Goal: Task Accomplishment & Management: Use online tool/utility

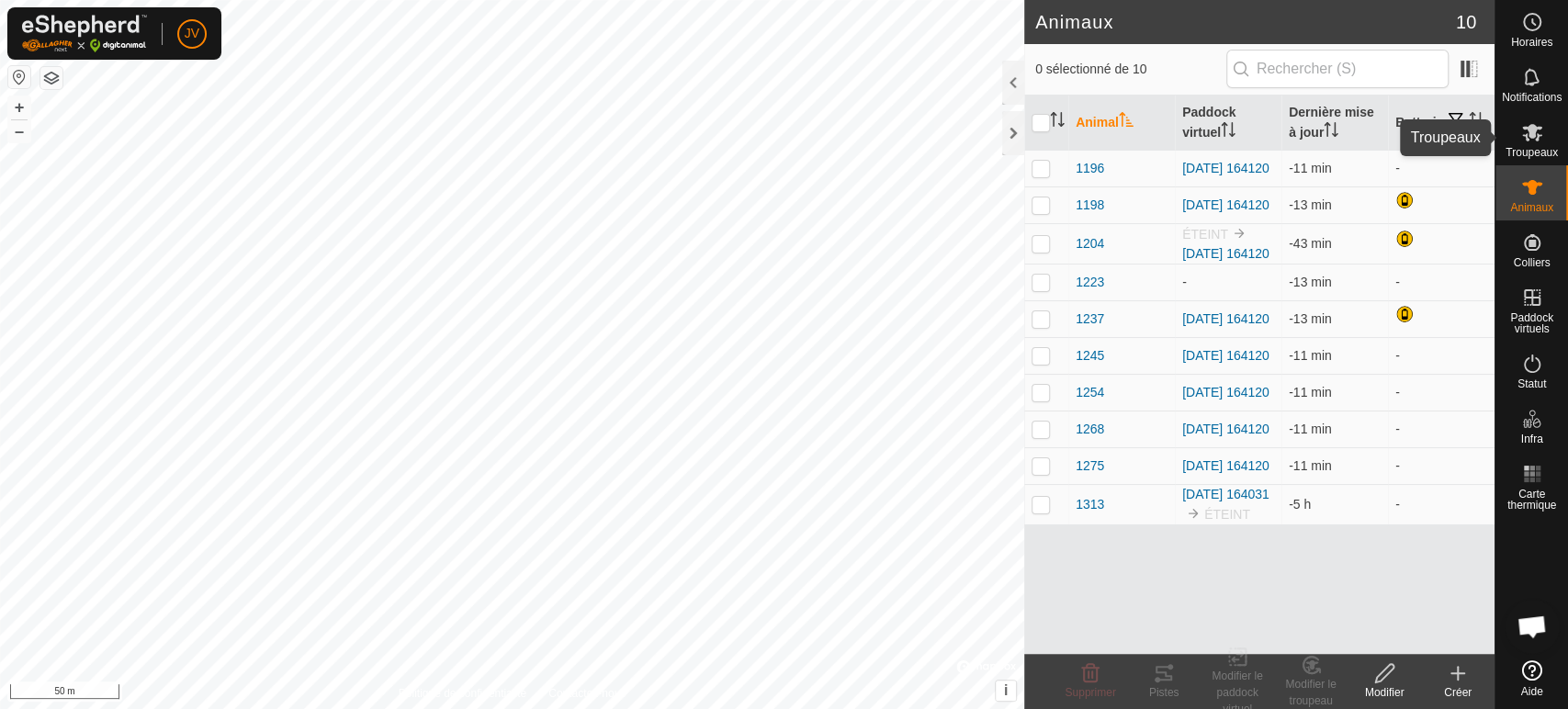
click at [1533, 144] on es-mob-svg-icon at bounding box center [1532, 132] width 33 height 30
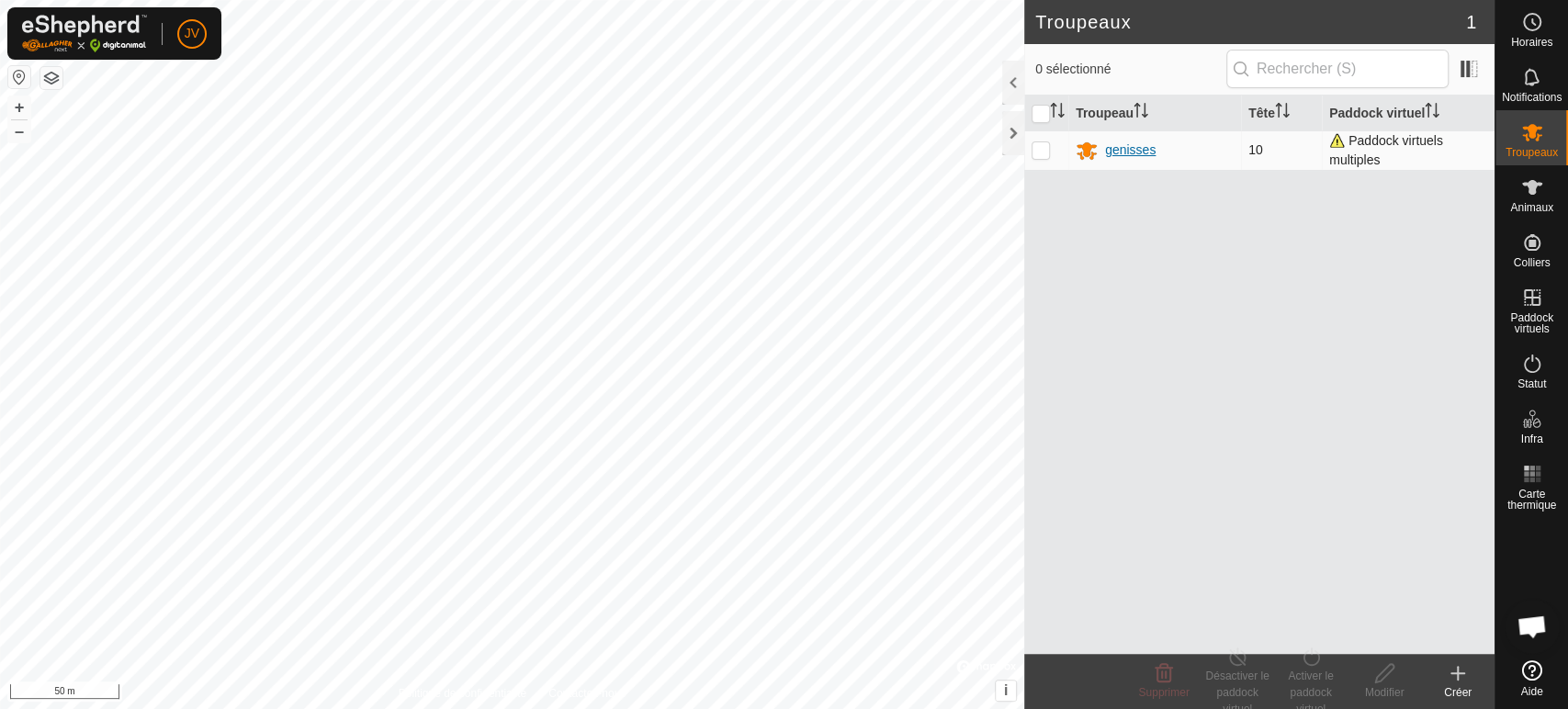
click at [1117, 152] on div "genisses" at bounding box center [1130, 150] width 51 height 19
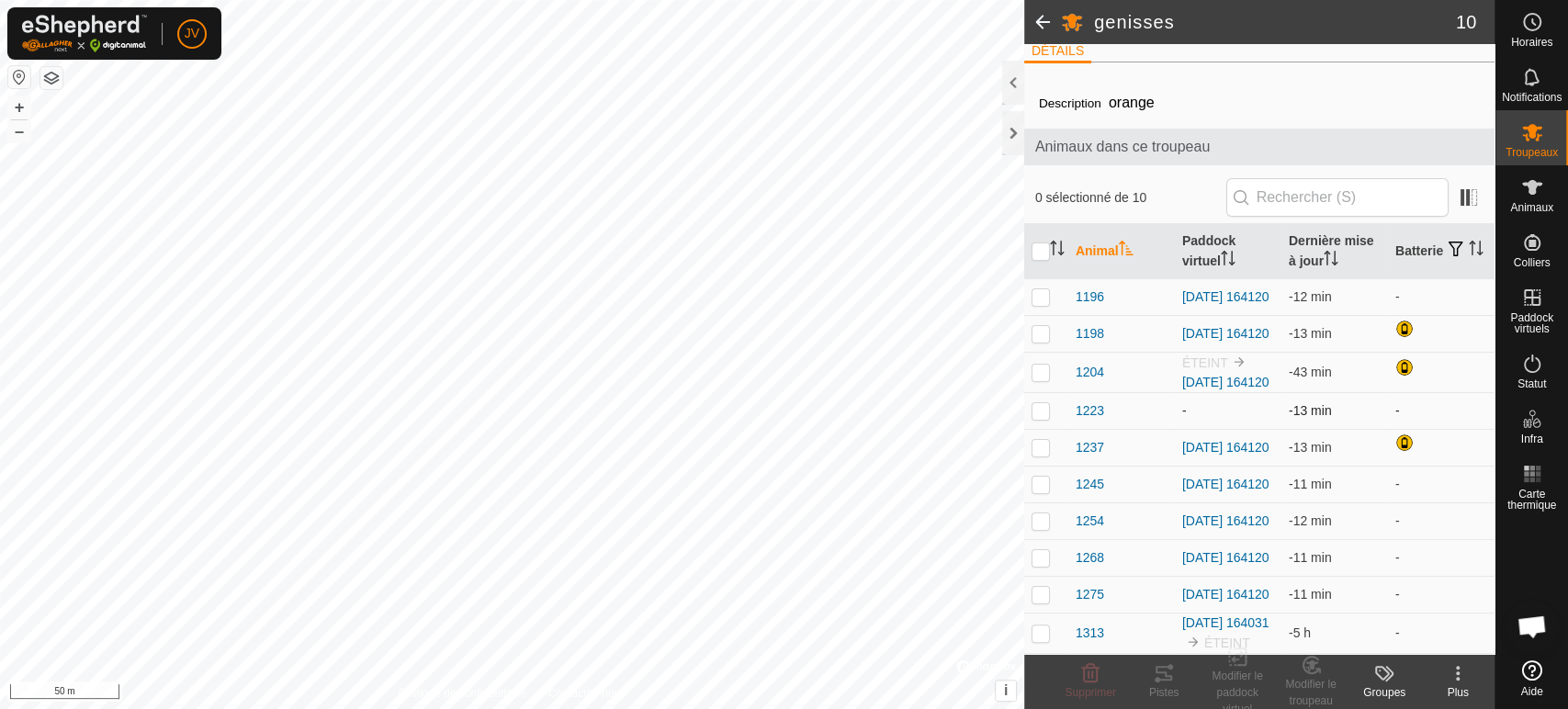
scroll to position [72, 0]
click at [1035, 365] on p-checkbox at bounding box center [1040, 371] width 18 height 14
checkbox input "true"
click at [1237, 667] on icon at bounding box center [1238, 656] width 23 height 22
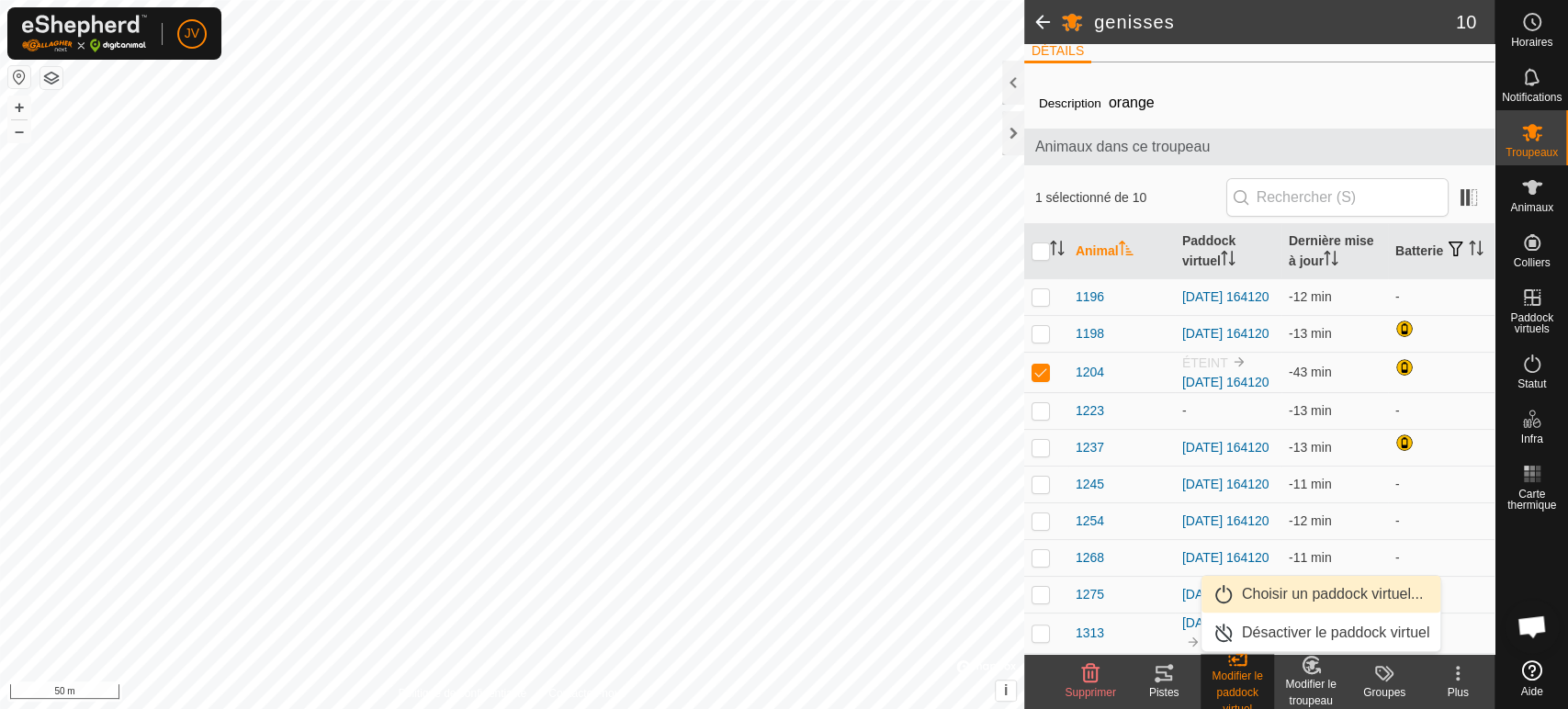
click at [1276, 594] on link "Choisir un paddock virtuel..." at bounding box center [1321, 594] width 240 height 36
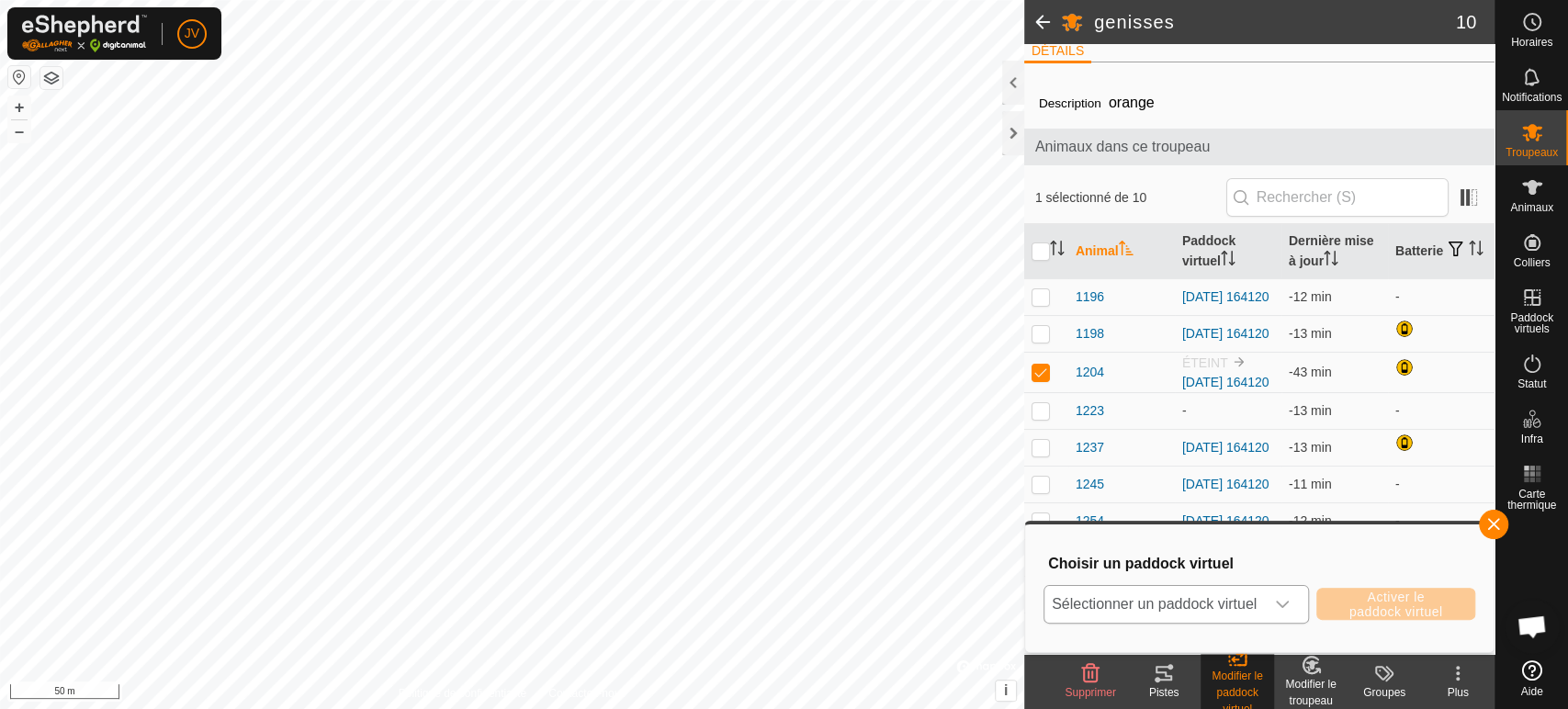
click at [1211, 598] on span "Sélectionner un paddock virtuel" at bounding box center [1154, 604] width 220 height 36
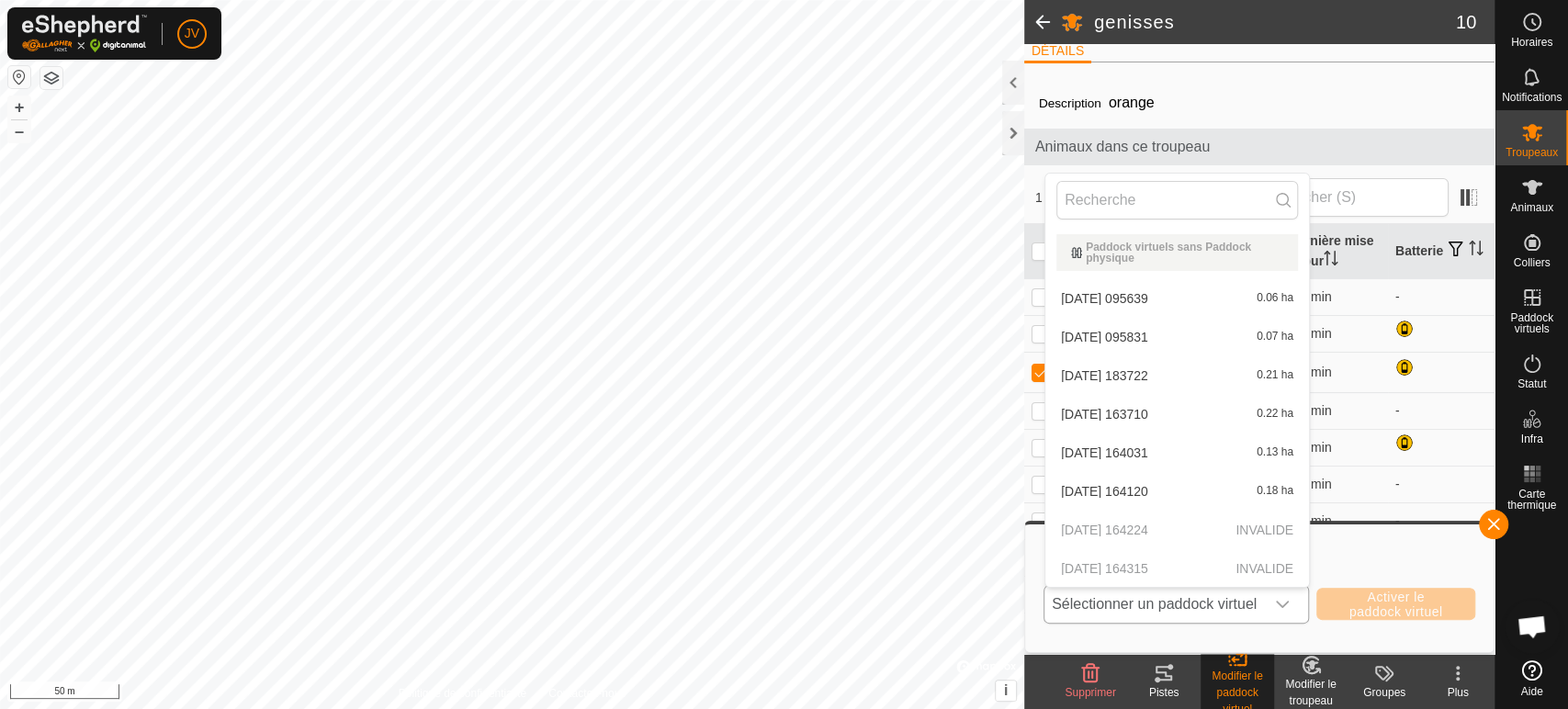
click at [1138, 492] on li "2025-09-12 164120 0.18 ha" at bounding box center [1177, 491] width 263 height 36
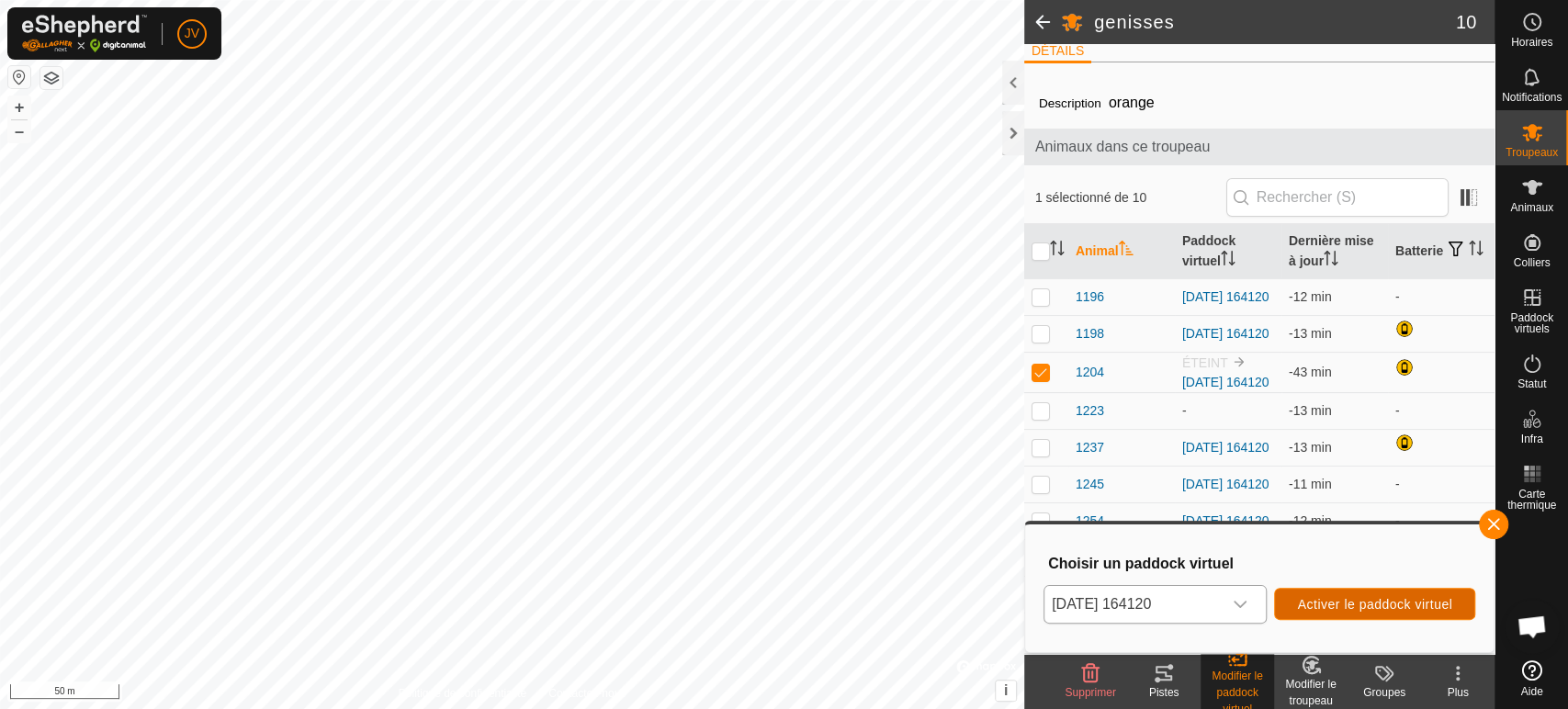
click at [1349, 594] on button "Activer le paddock virtuel" at bounding box center [1374, 604] width 201 height 32
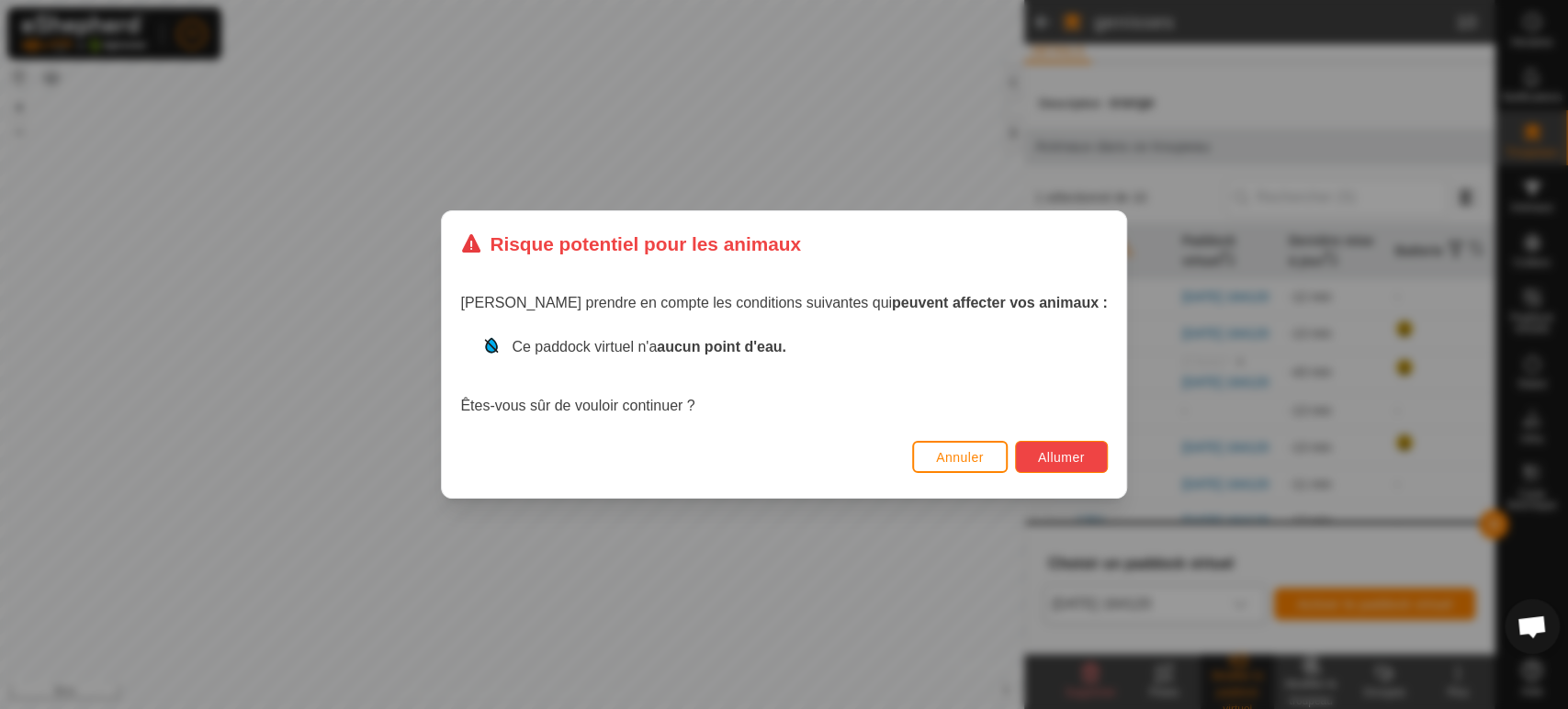
click at [1037, 461] on span "Allumer" at bounding box center [1060, 456] width 47 height 14
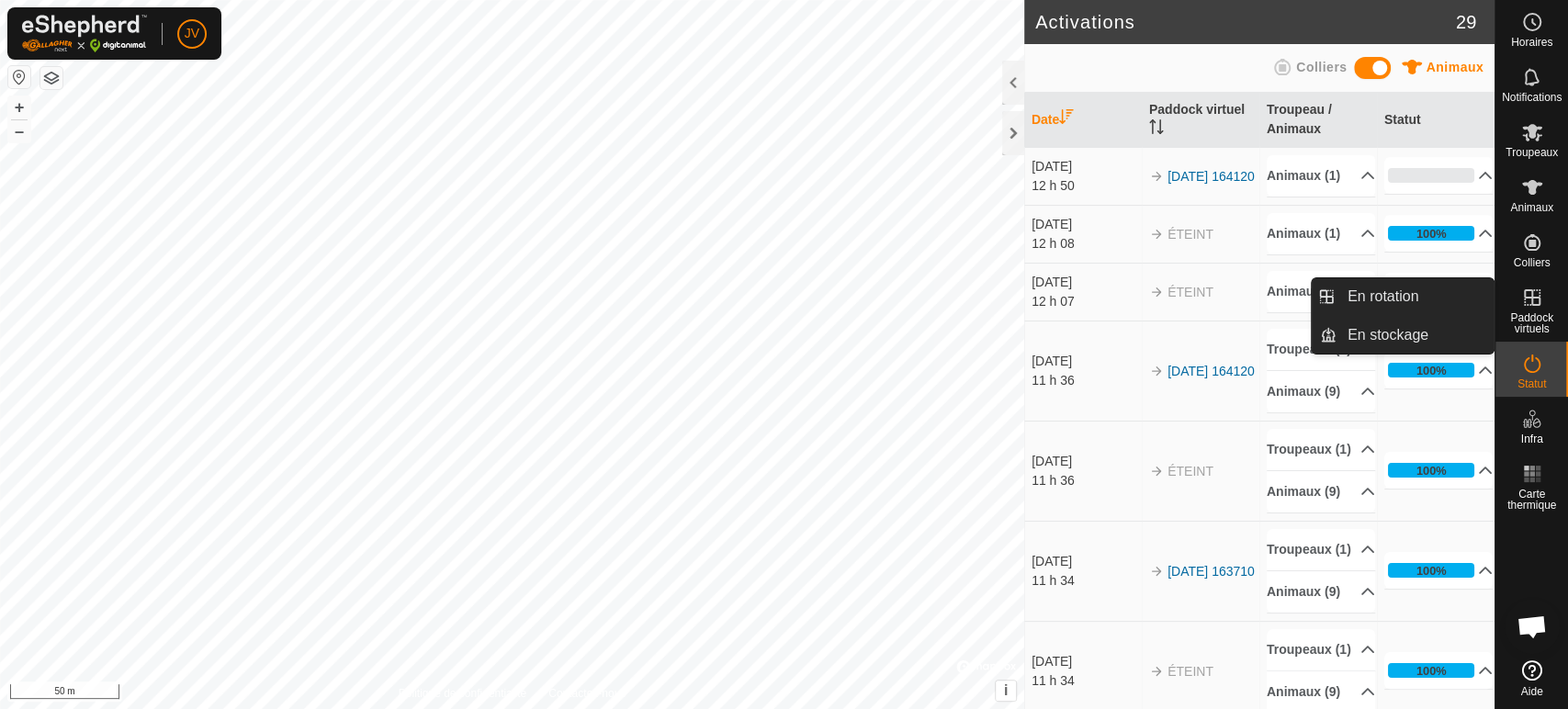
click at [1531, 306] on icon at bounding box center [1531, 297] width 22 height 22
click at [1364, 294] on link "En rotation" at bounding box center [1414, 297] width 157 height 36
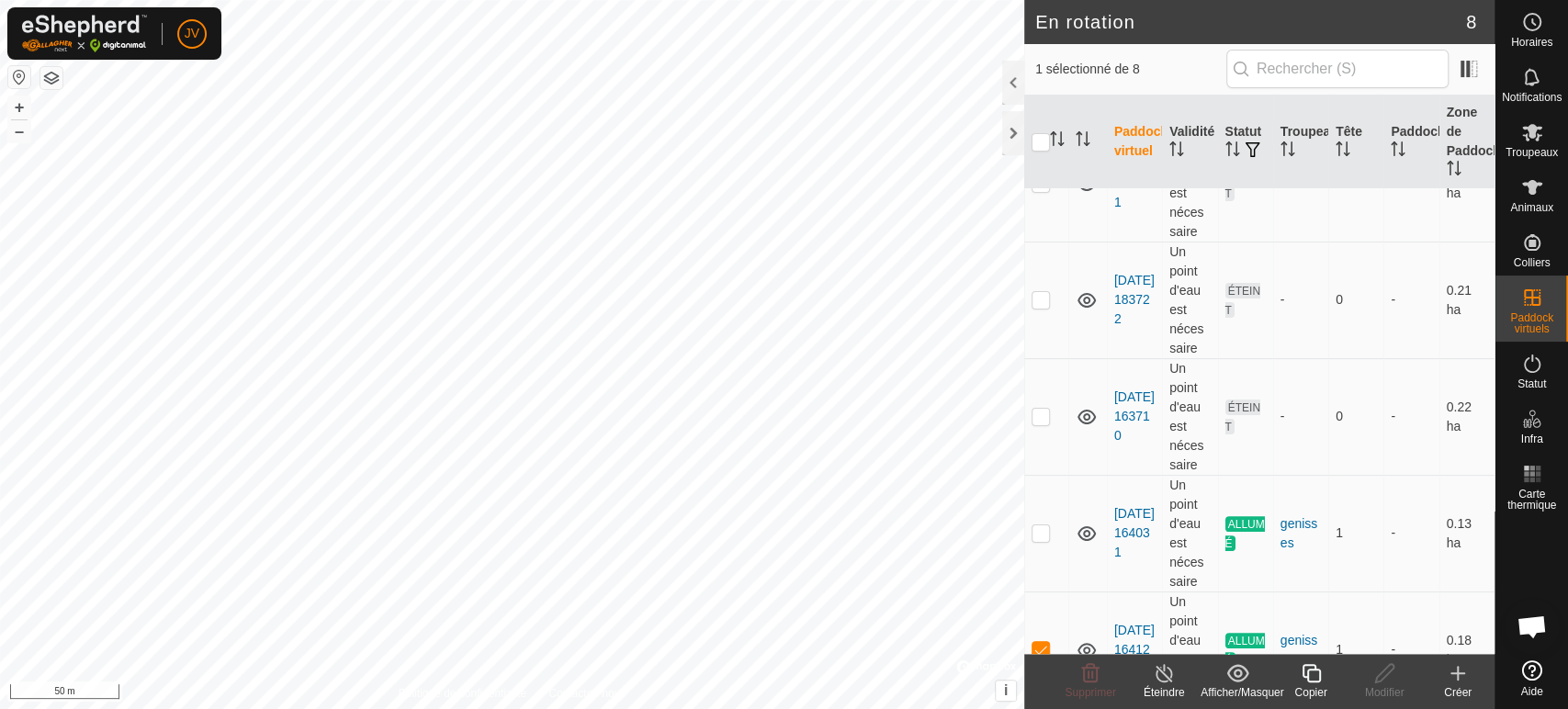
scroll to position [197, 0]
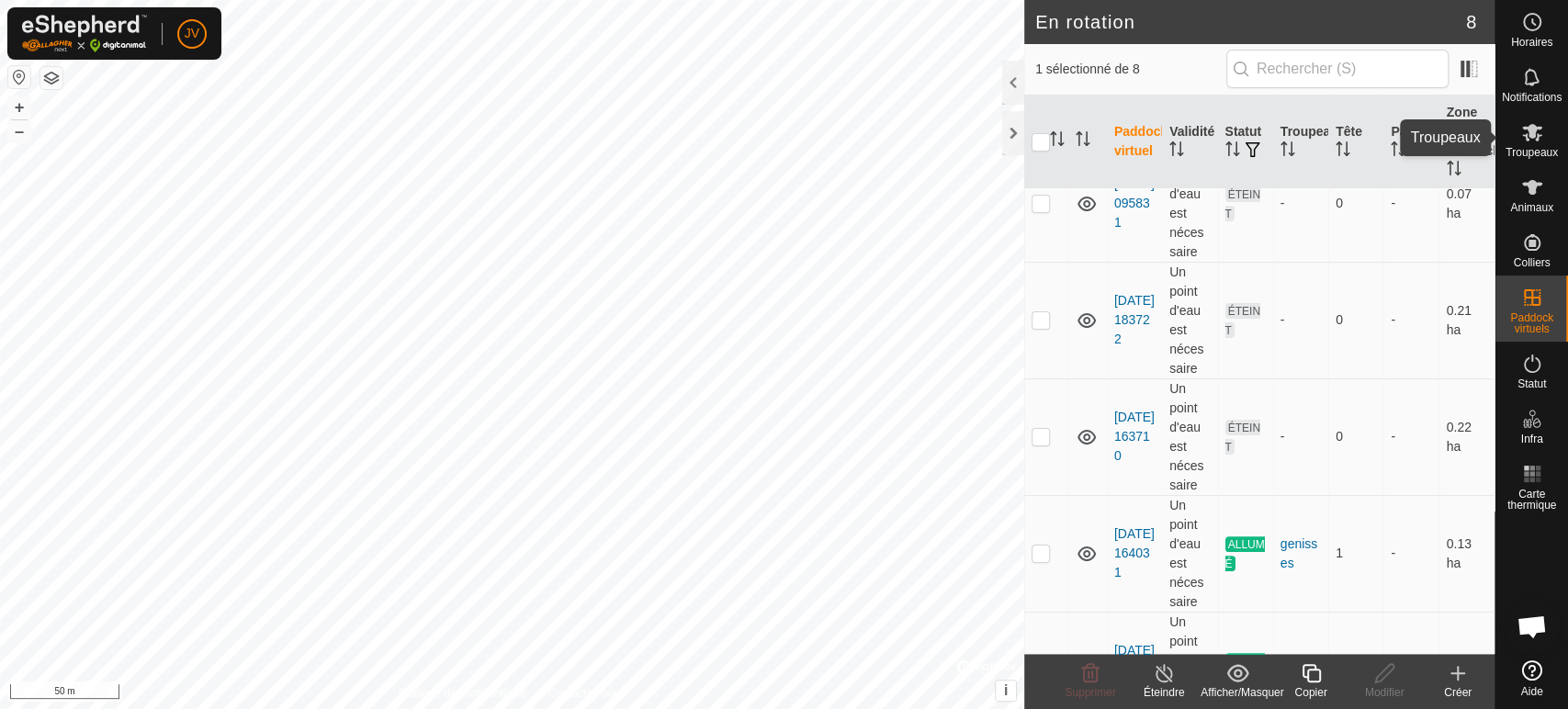
click at [1530, 139] on icon at bounding box center [1531, 132] width 22 height 22
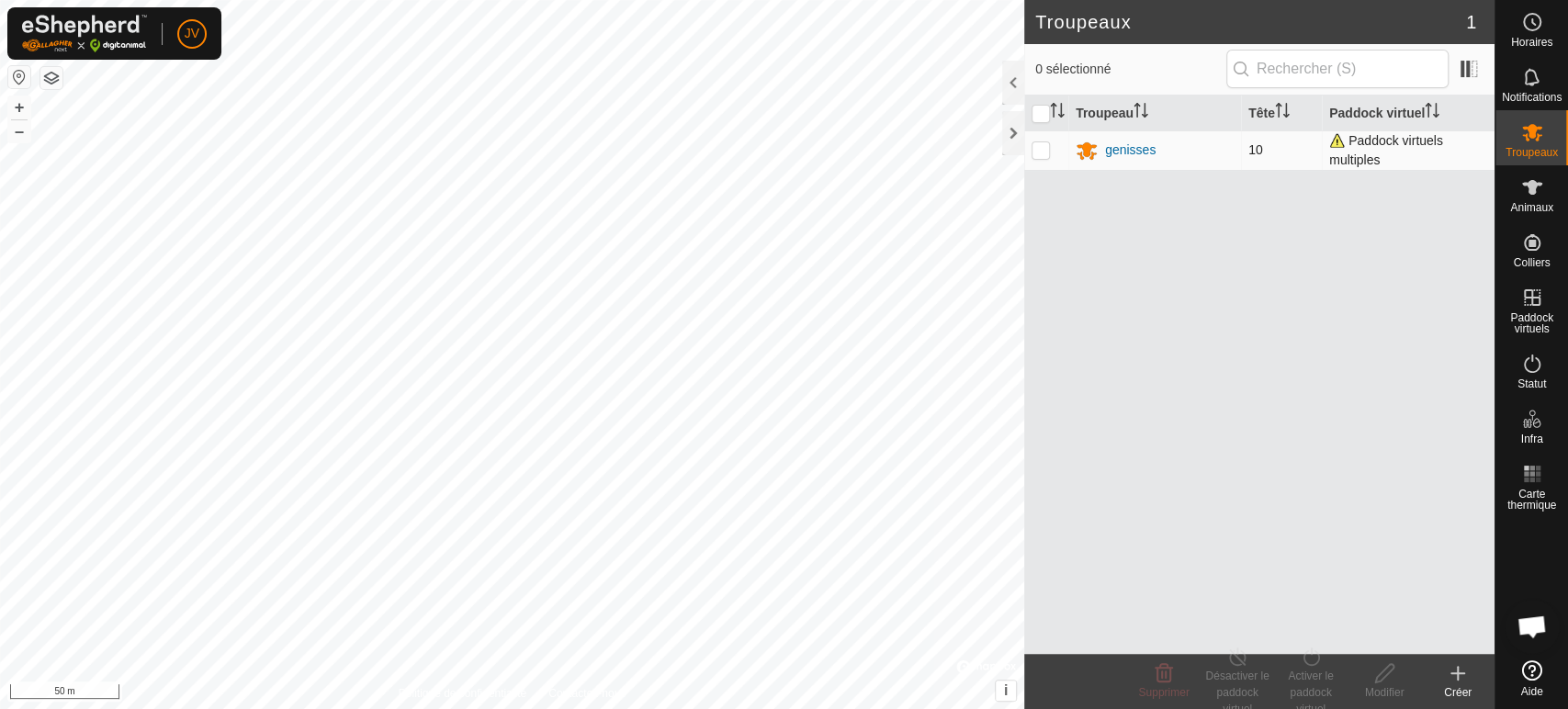
click at [1035, 149] on p-checkbox at bounding box center [1040, 149] width 18 height 14
checkbox input "true"
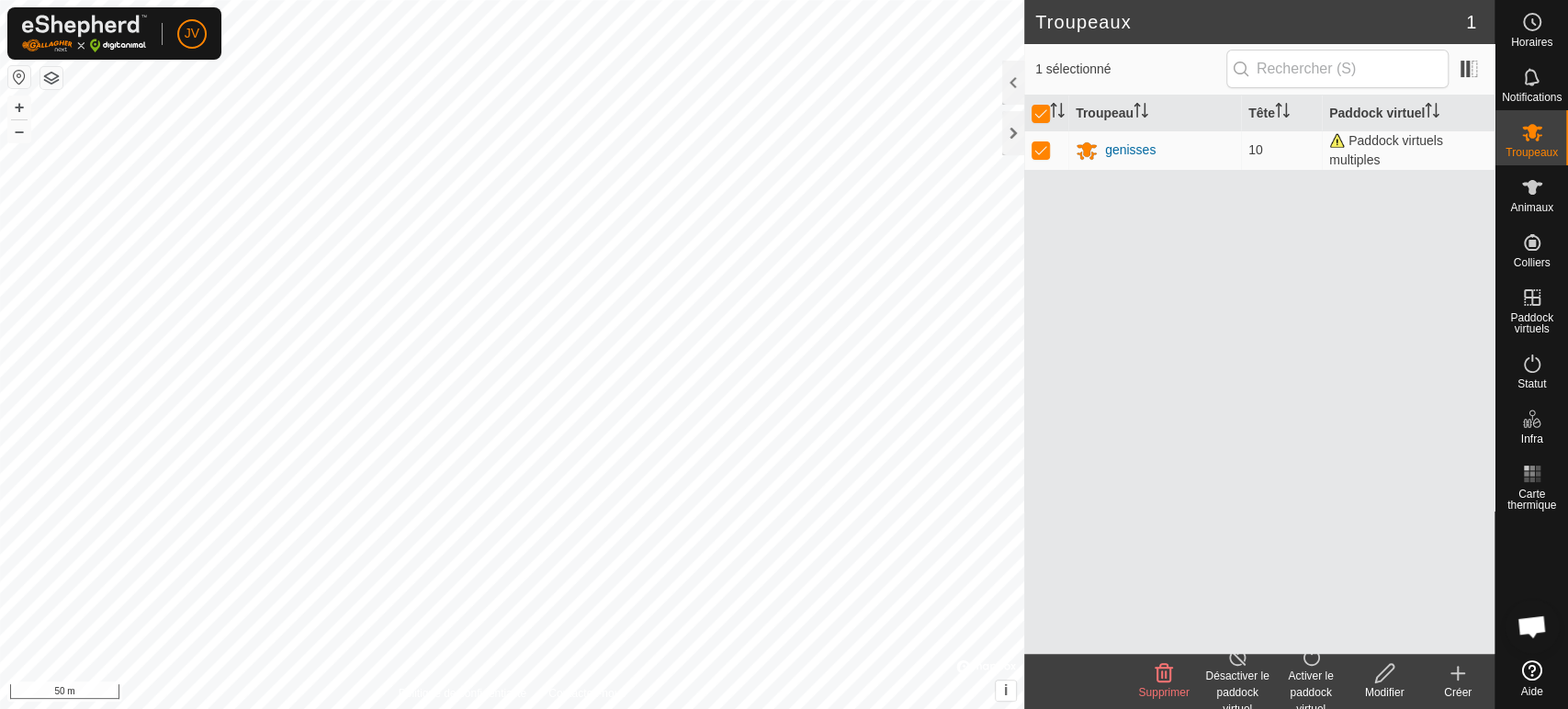
click at [1239, 670] on div "Désactiver le paddock virtuel" at bounding box center [1237, 693] width 73 height 50
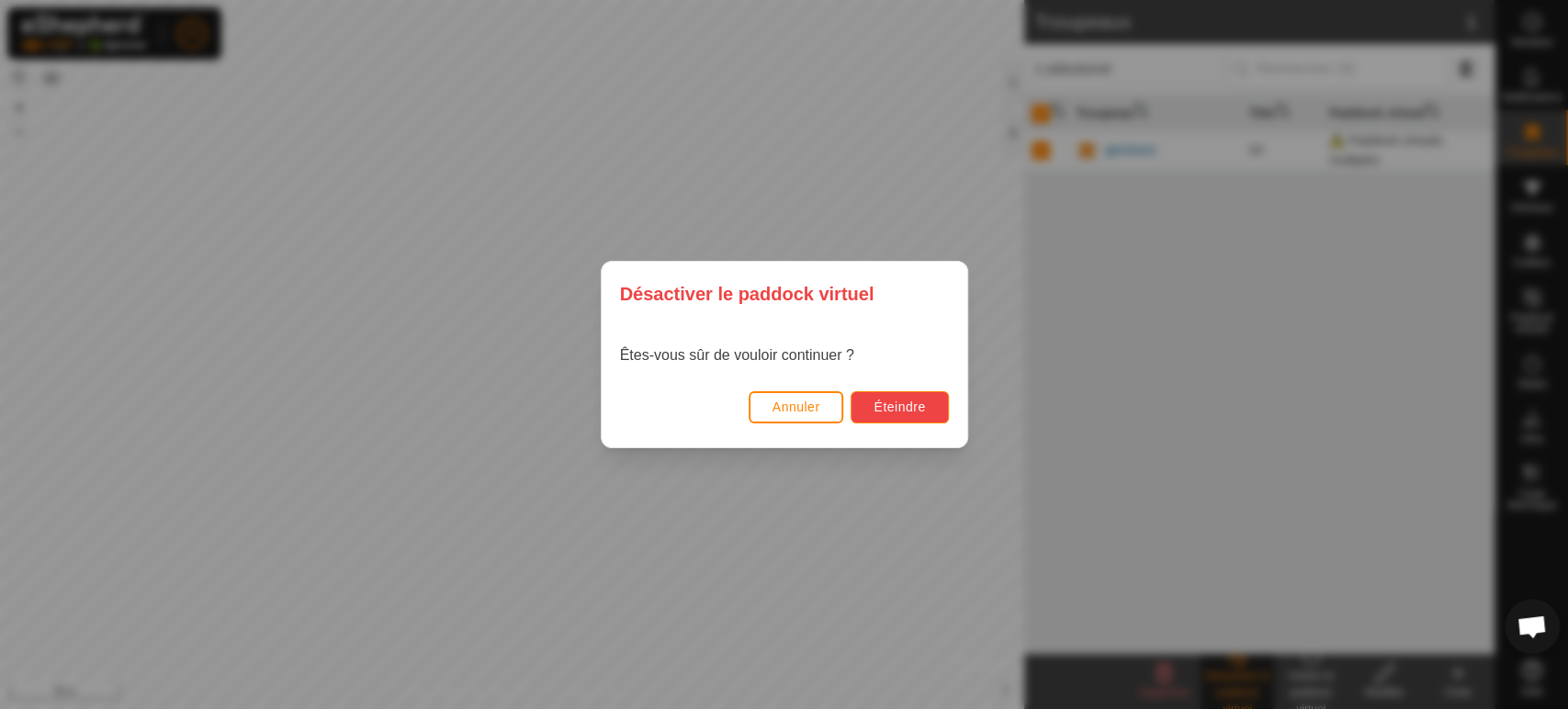
click at [915, 396] on button "Éteindre" at bounding box center [899, 407] width 97 height 32
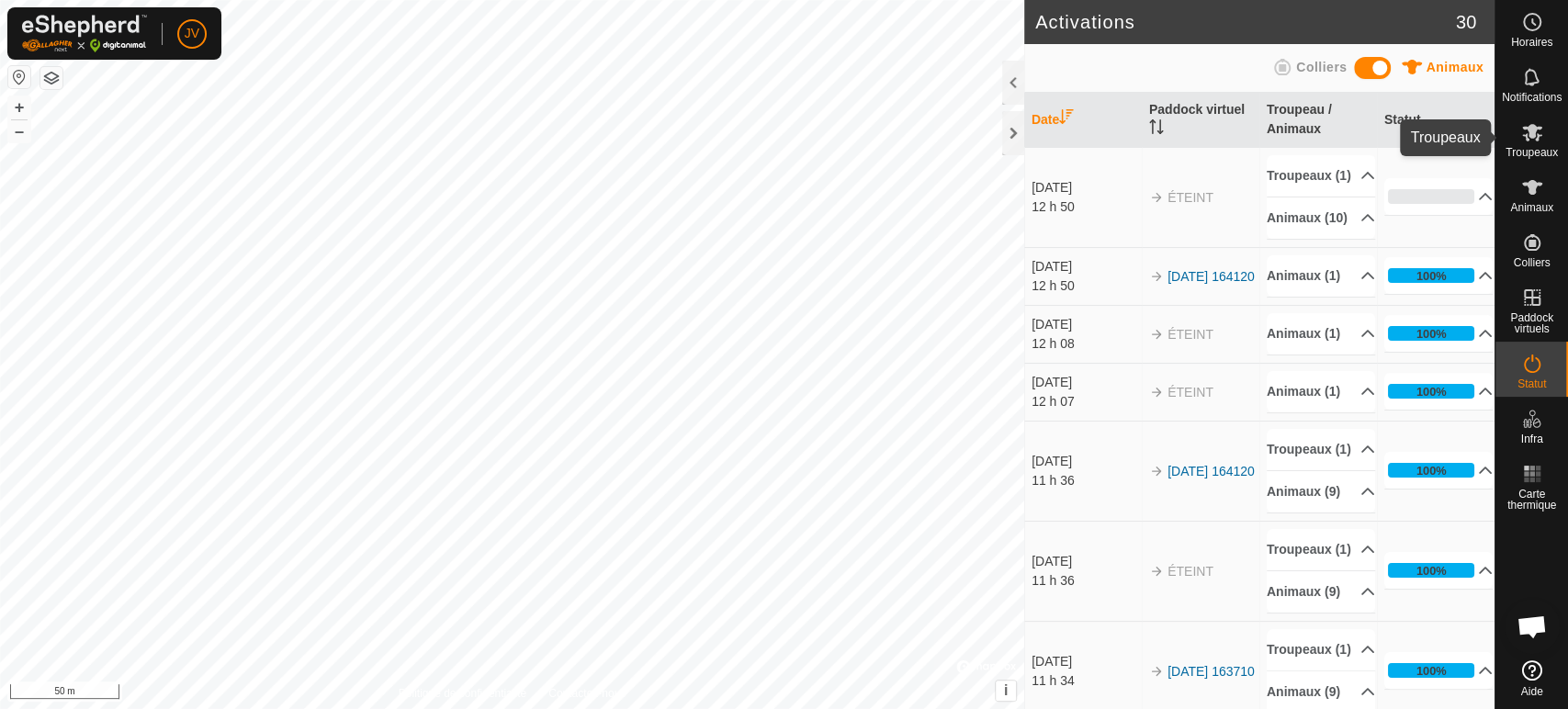
click at [1536, 131] on icon at bounding box center [1531, 132] width 22 height 22
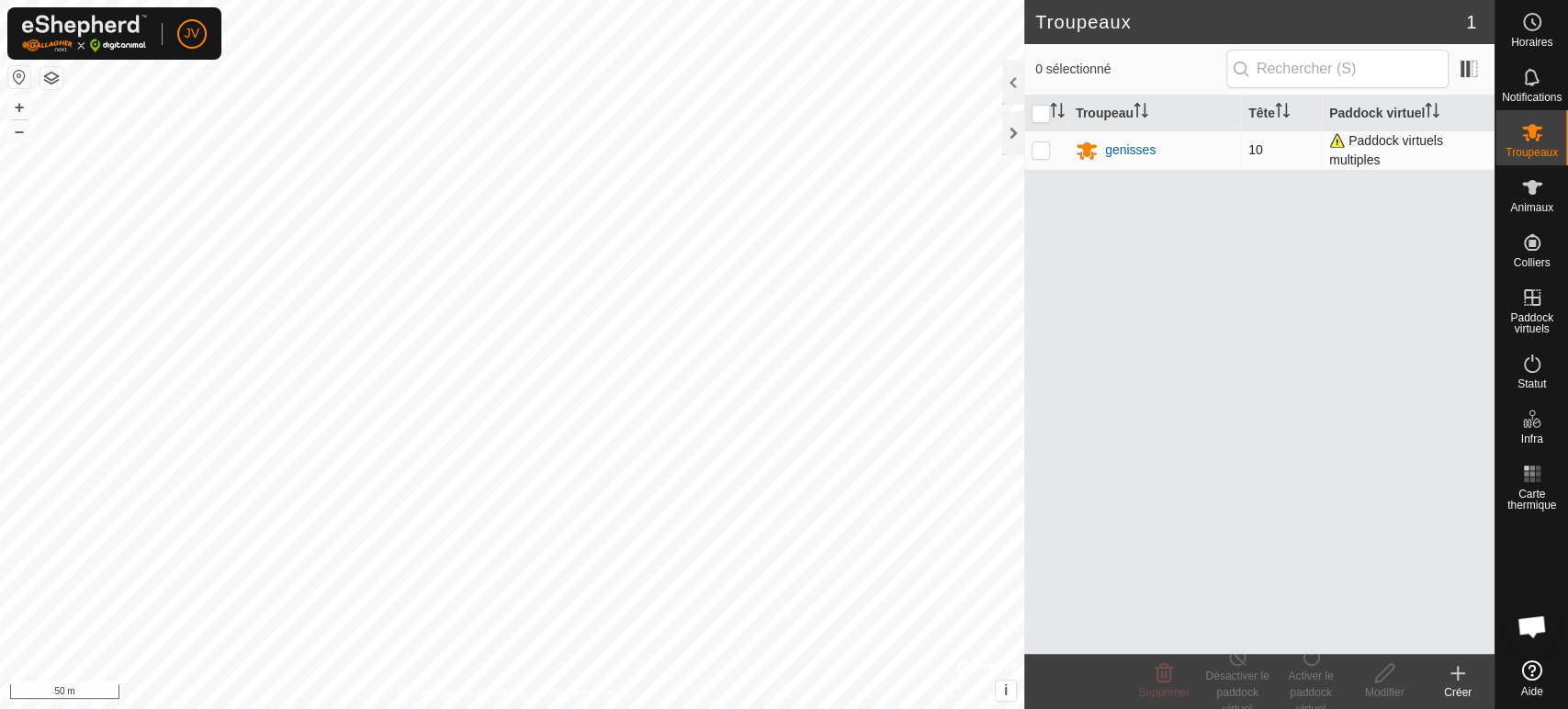
click at [1043, 151] on p-checkbox at bounding box center [1040, 149] width 18 height 14
checkbox input "true"
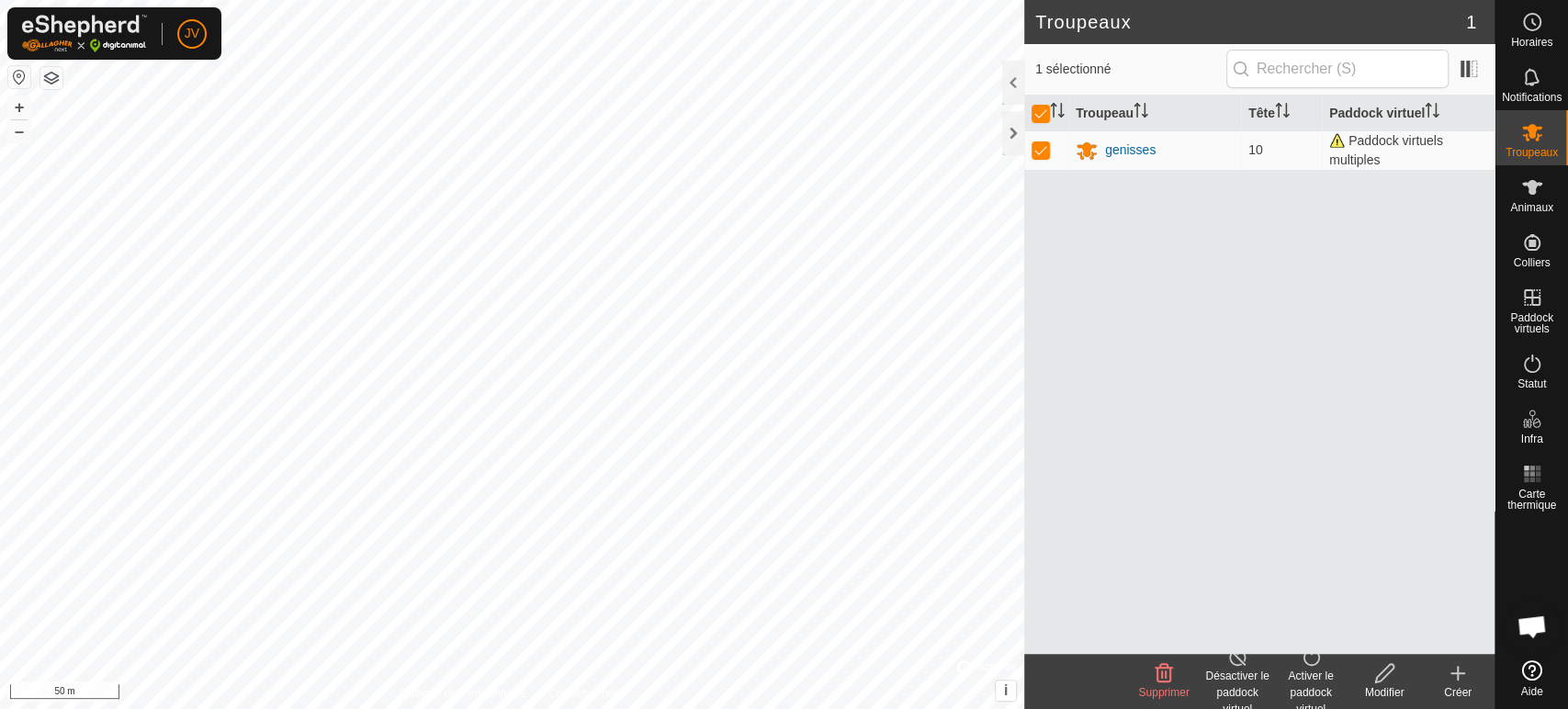
click at [1311, 673] on div "Activer le paddock virtuel" at bounding box center [1310, 693] width 73 height 50
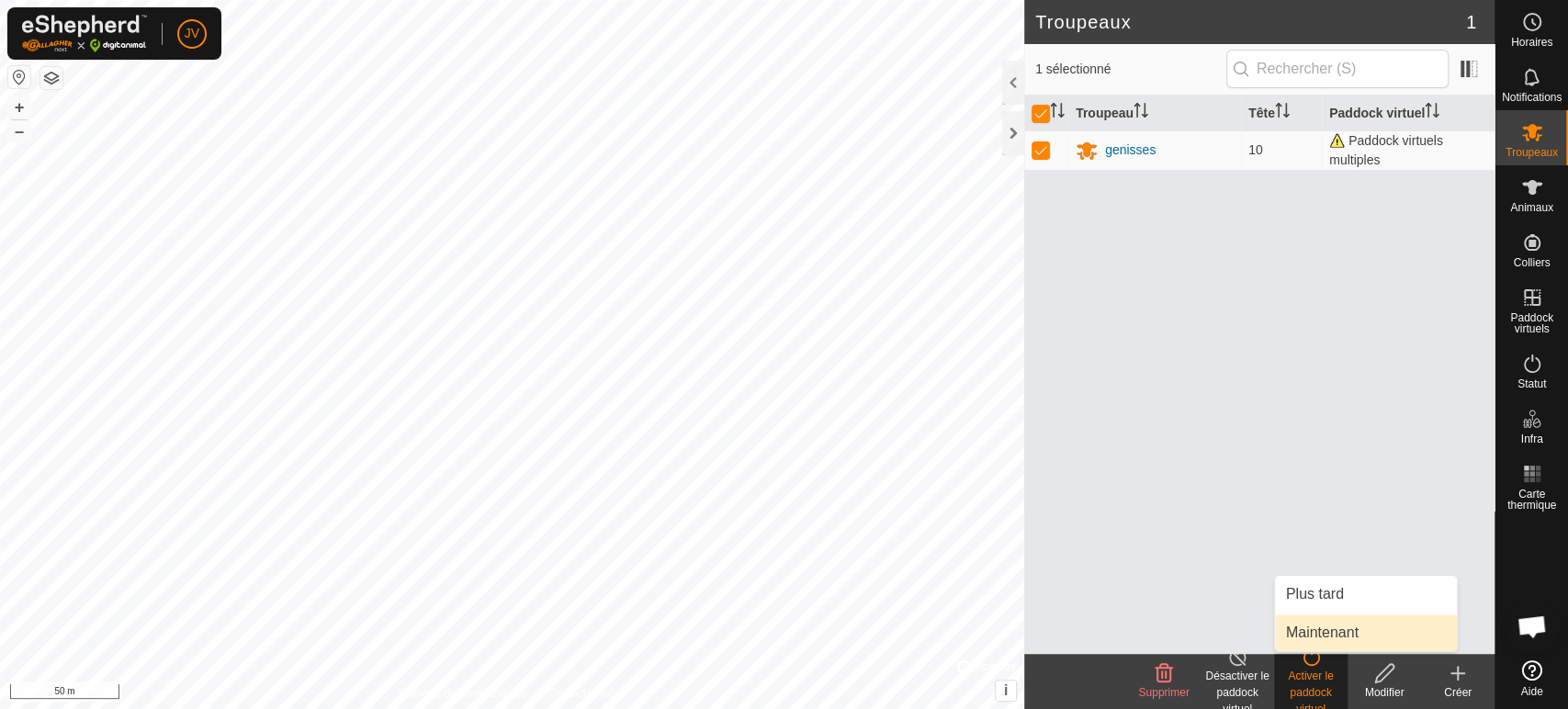
click at [1325, 634] on link "Maintenant" at bounding box center [1366, 633] width 182 height 36
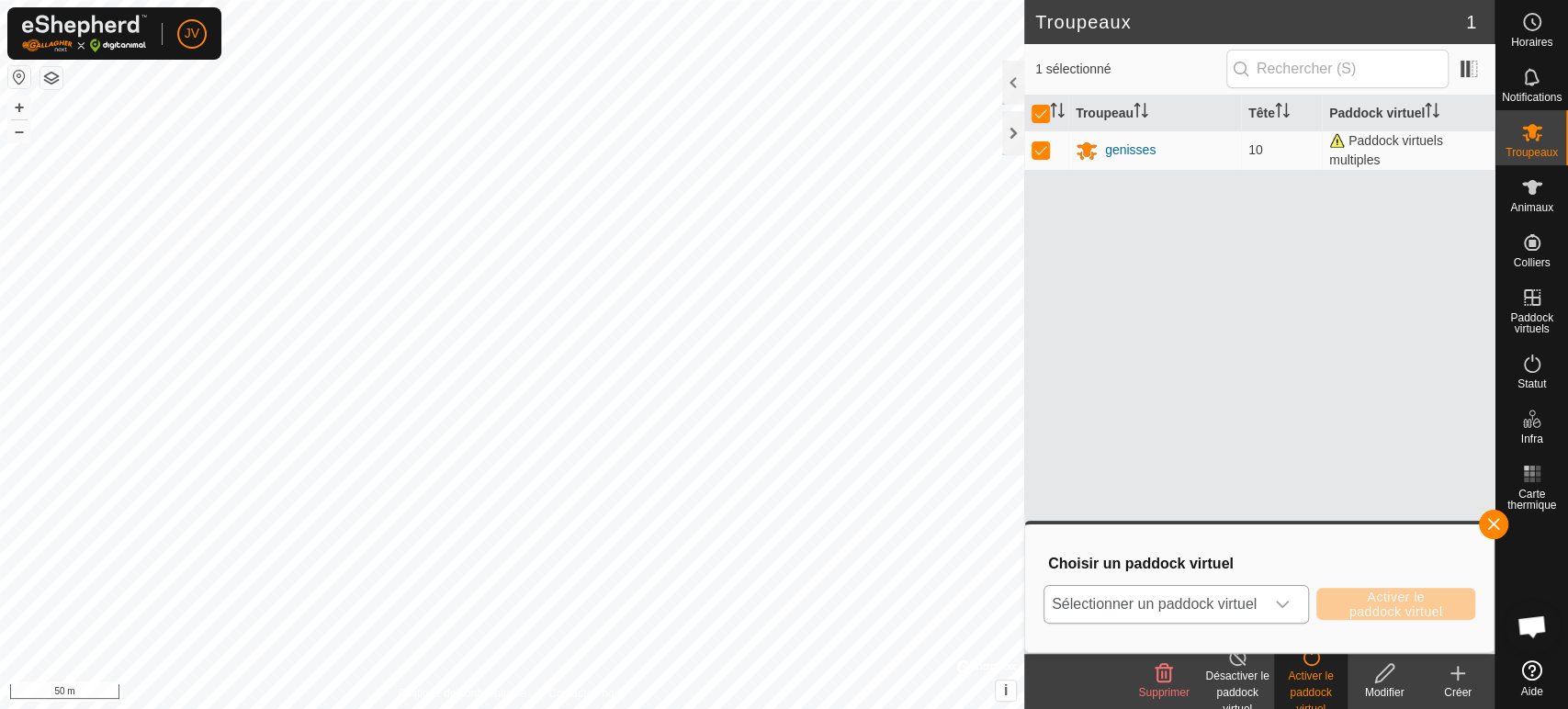
click at [1260, 608] on span "Sélectionner un paddock virtuel" at bounding box center [1154, 604] width 220 height 36
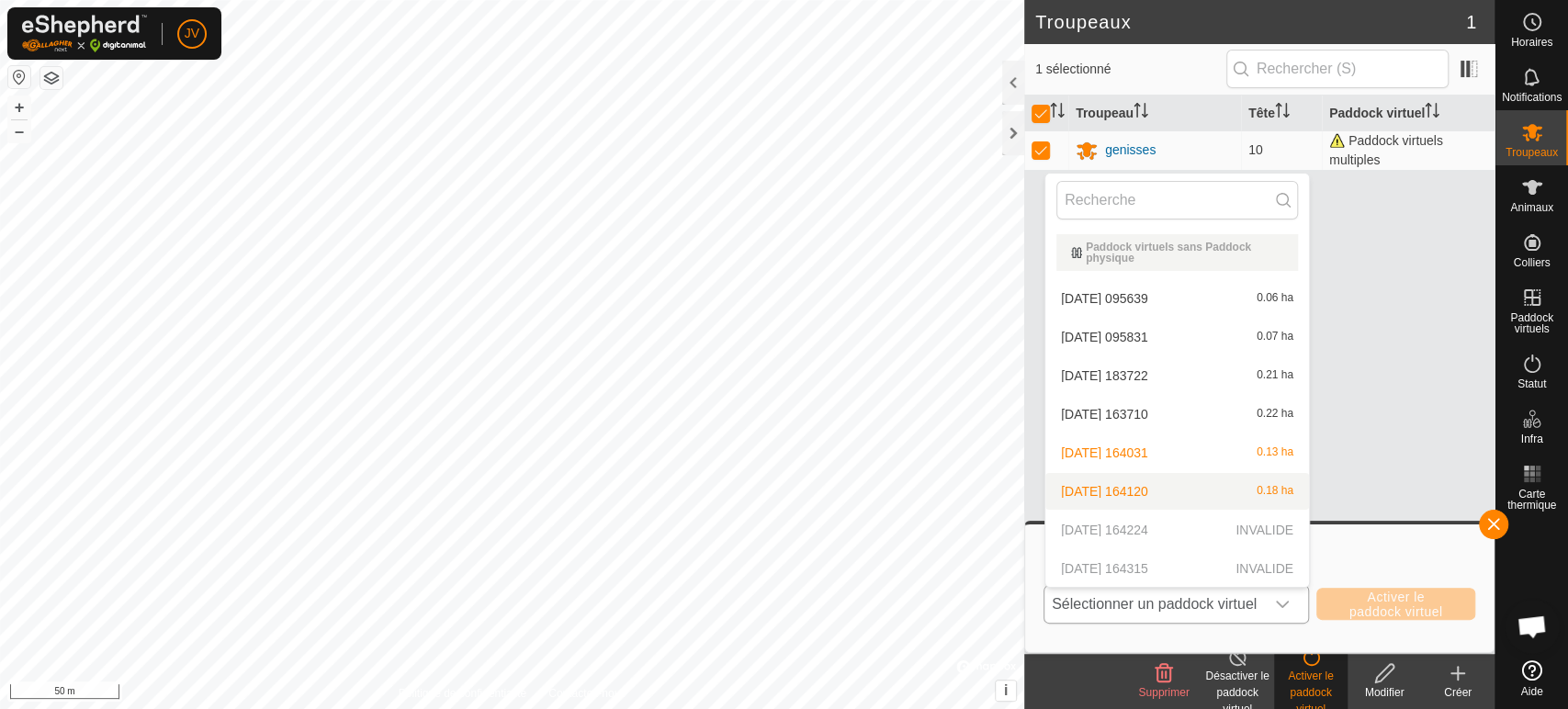
click at [1196, 487] on li "2025-09-12 164120 0.18 ha" at bounding box center [1177, 491] width 263 height 36
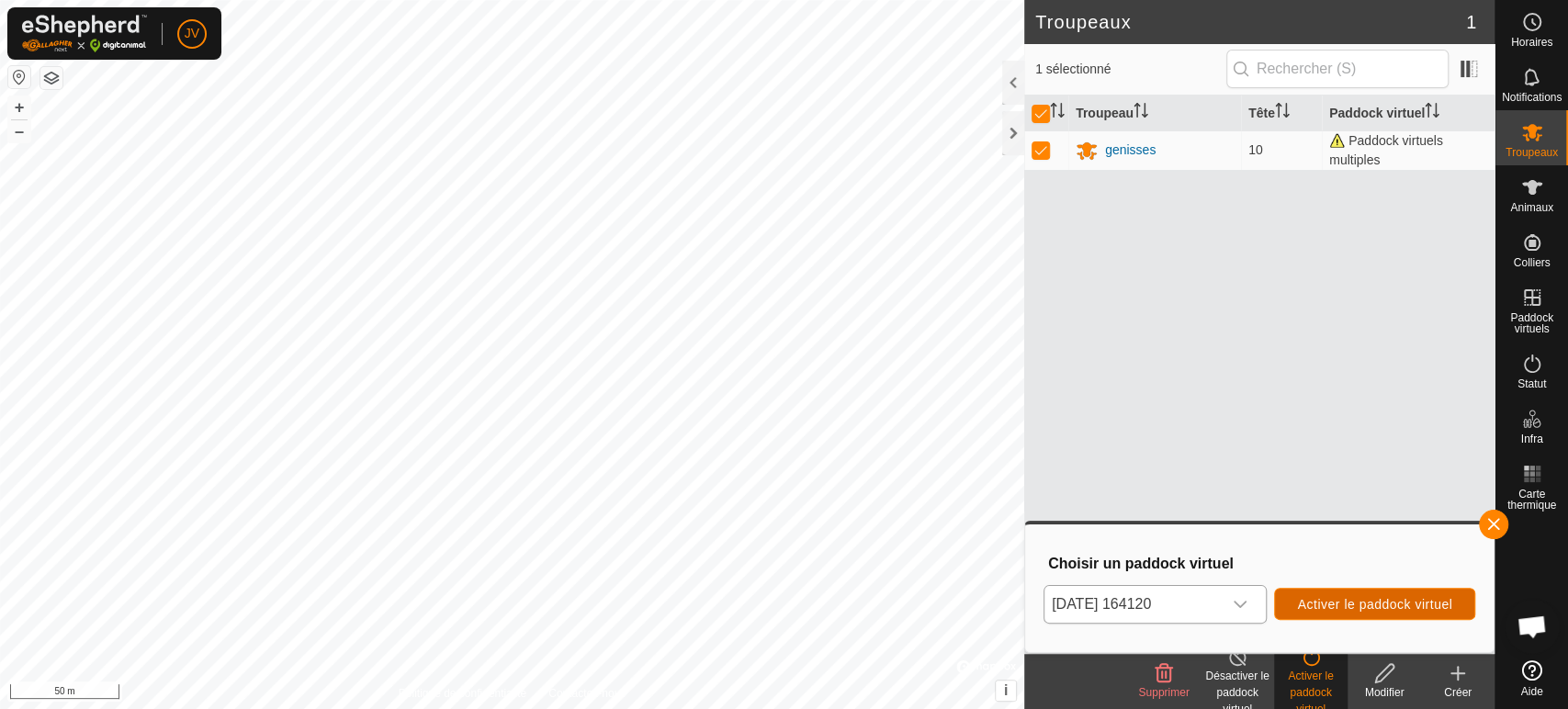
click at [1349, 600] on span "Activer le paddock virtuel" at bounding box center [1374, 603] width 156 height 14
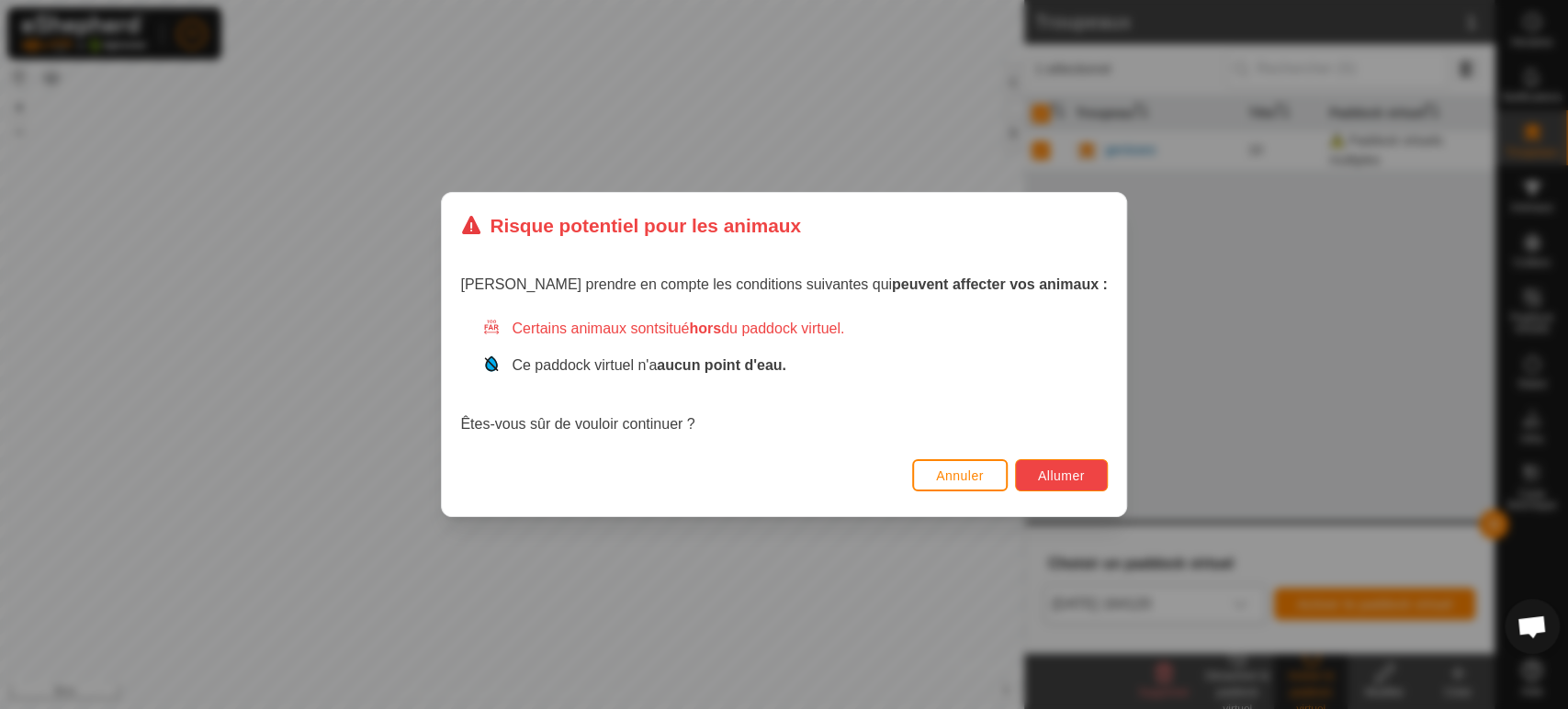
click at [1029, 465] on button "Allumer" at bounding box center [1060, 475] width 93 height 32
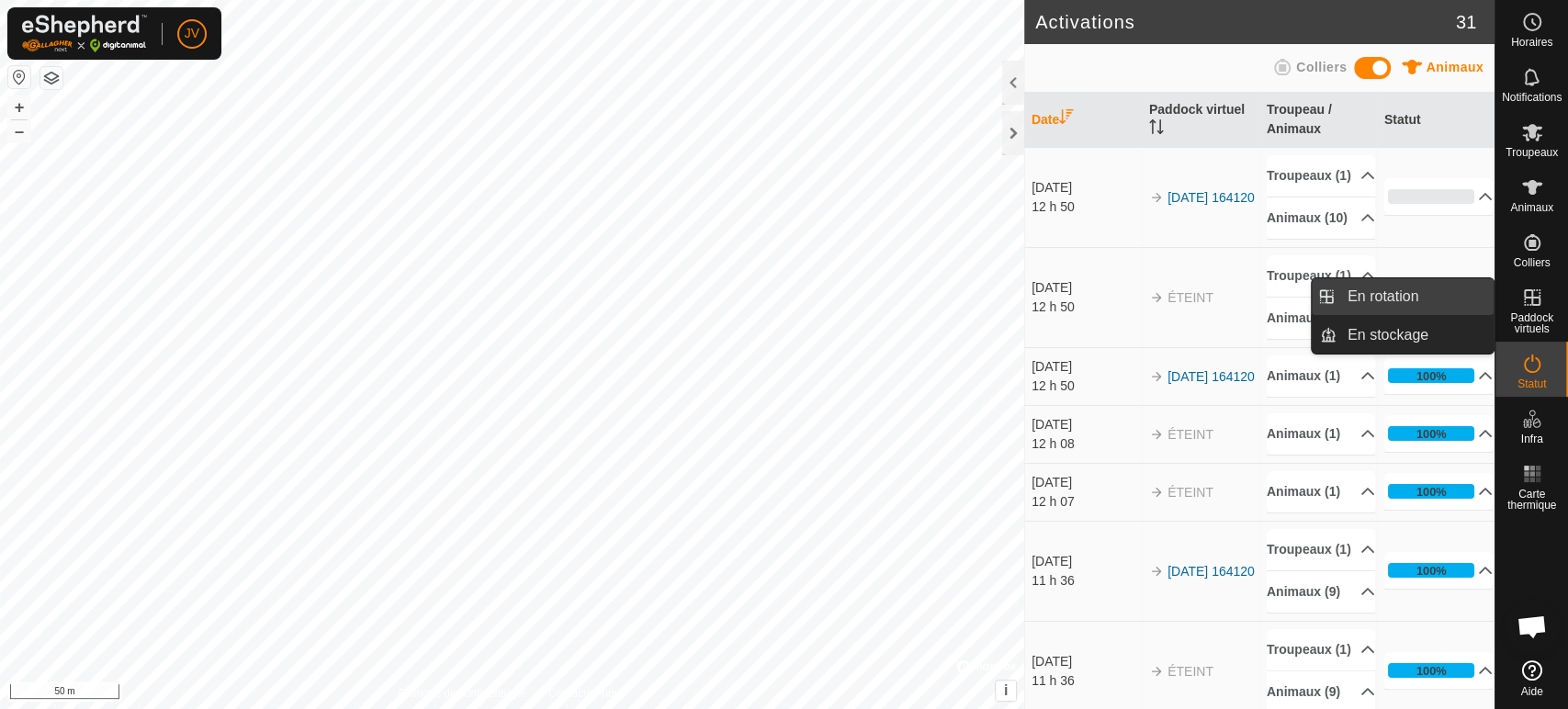
click at [1424, 300] on link "En rotation" at bounding box center [1414, 297] width 157 height 36
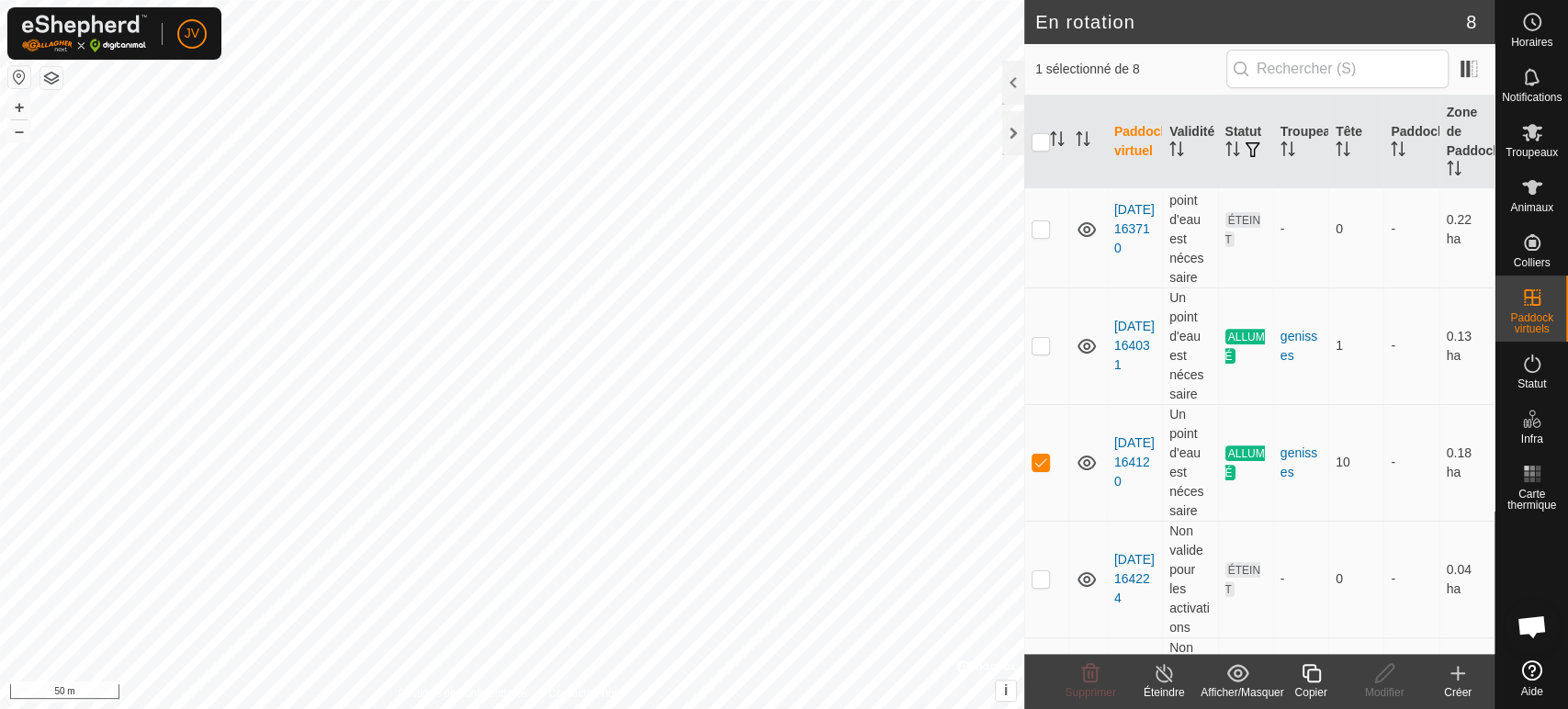
scroll to position [407, 0]
checkbox input "true"
checkbox input "false"
click at [1162, 678] on icon at bounding box center [1164, 673] width 23 height 22
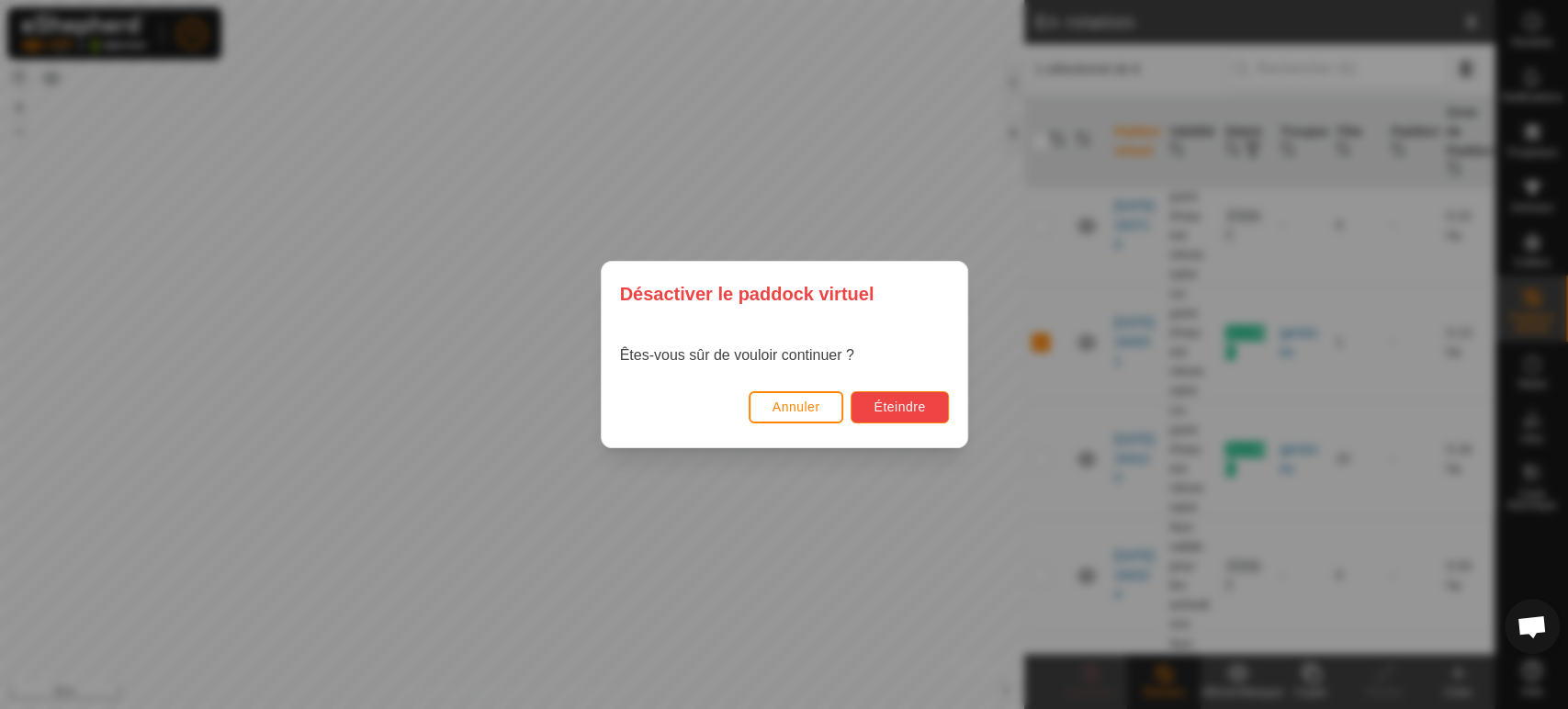
click at [918, 401] on span "Éteindre" at bounding box center [899, 407] width 52 height 14
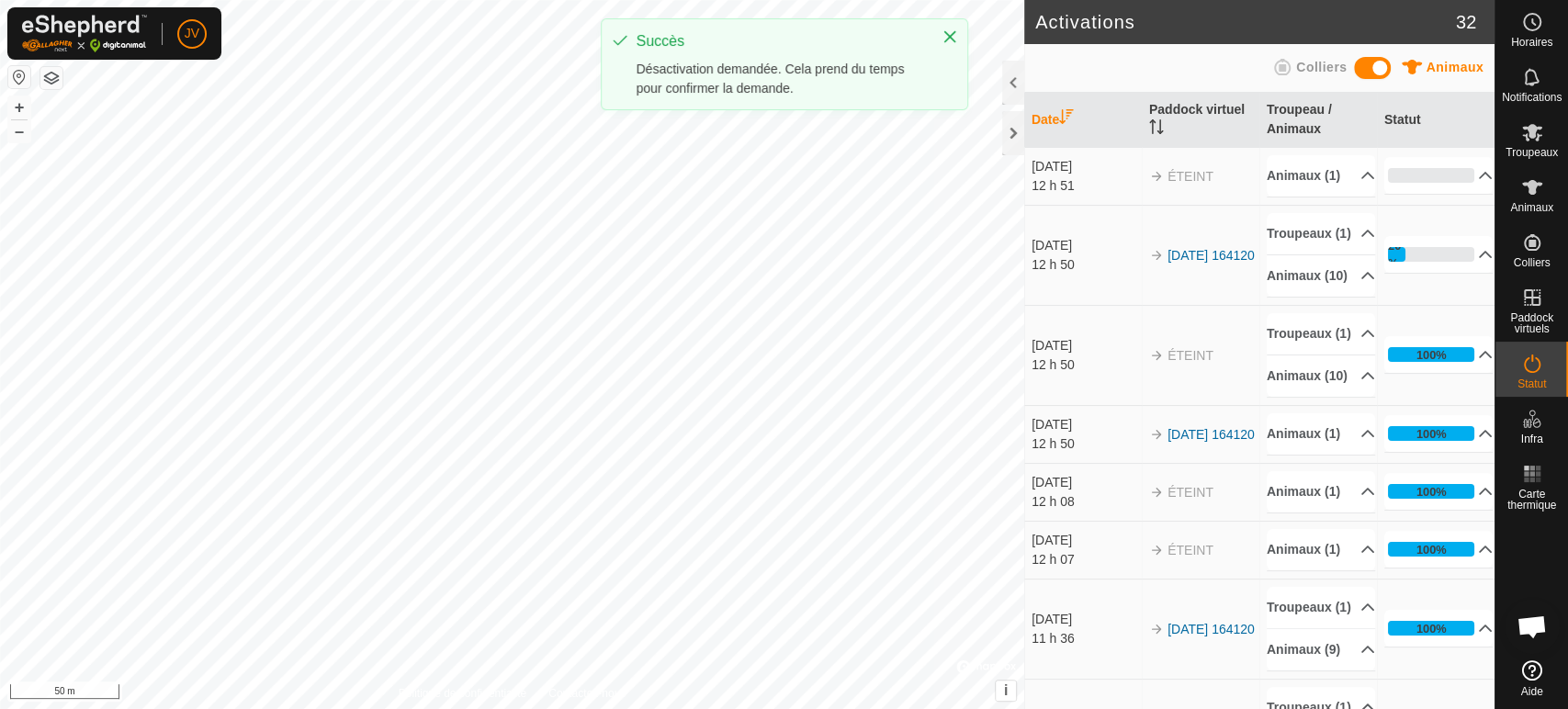
scroll to position [102, 0]
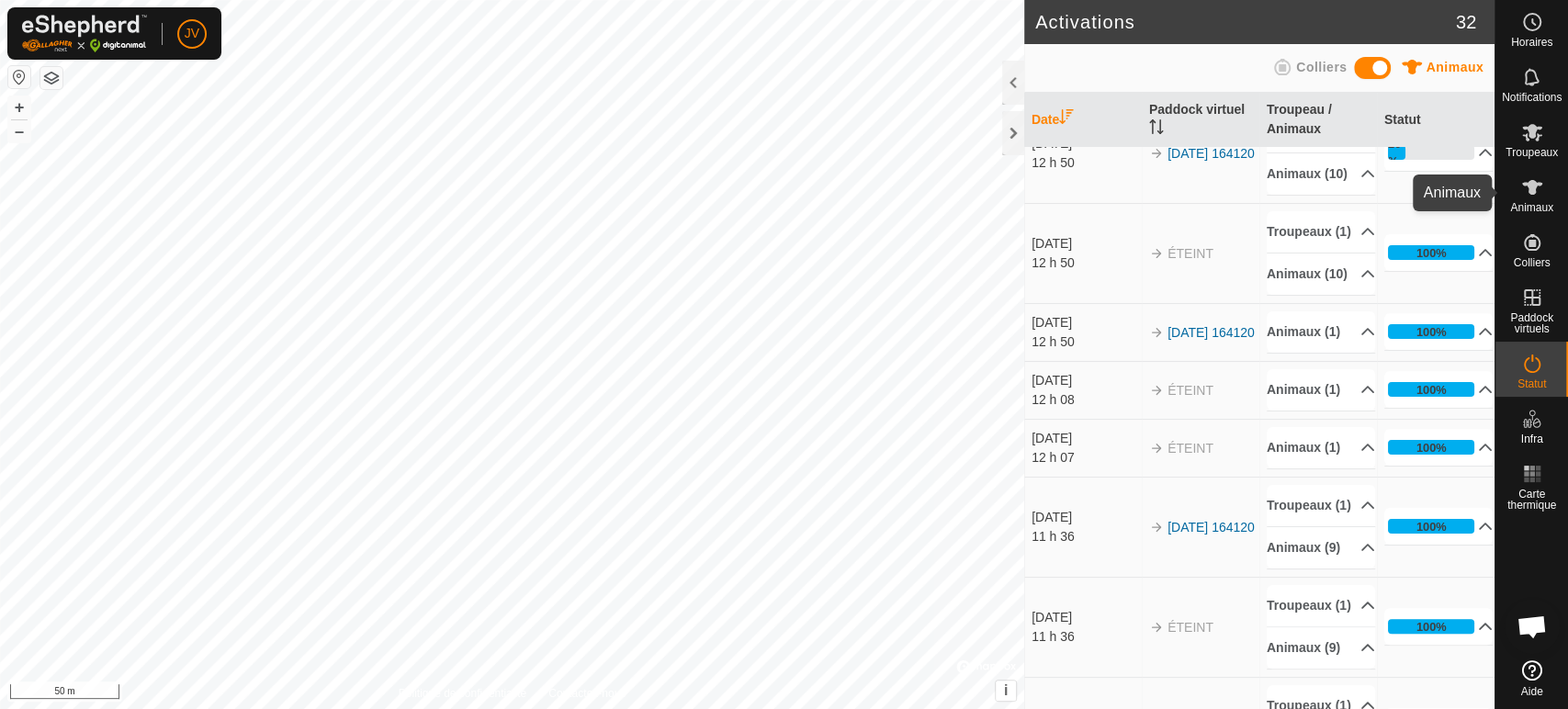
click at [1535, 195] on icon at bounding box center [1531, 187] width 22 height 22
